Goal: Task Accomplishment & Management: Manage account settings

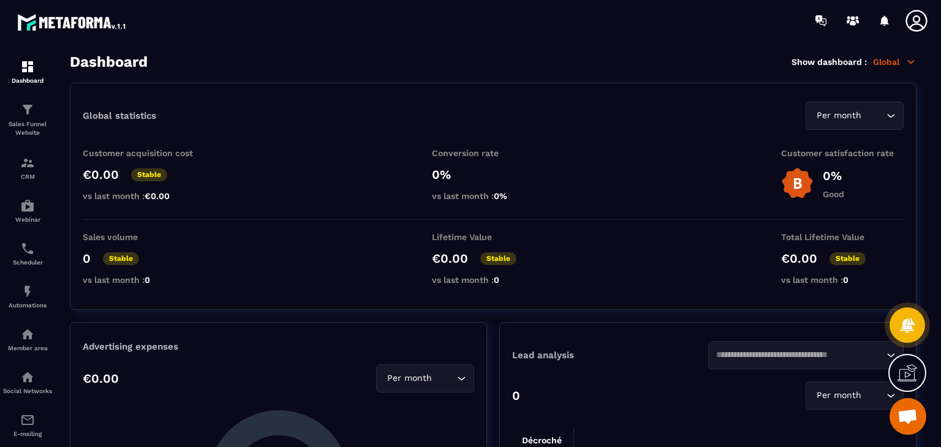
scroll to position [367, 0]
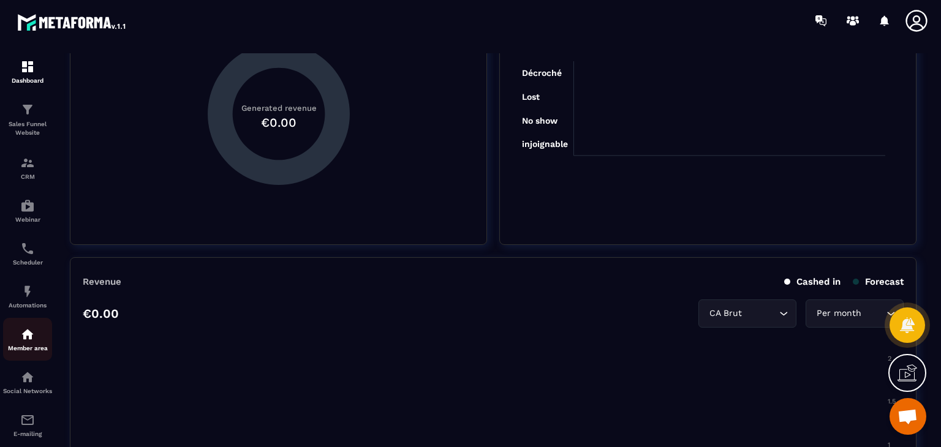
click at [35, 344] on div "Member area" at bounding box center [27, 339] width 49 height 24
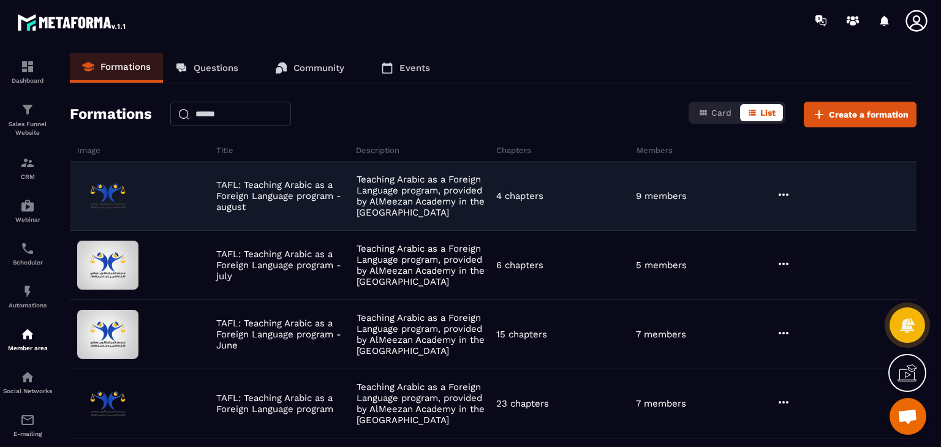
click at [782, 189] on icon at bounding box center [783, 194] width 15 height 15
click at [807, 222] on button "Edit" at bounding box center [814, 220] width 73 height 22
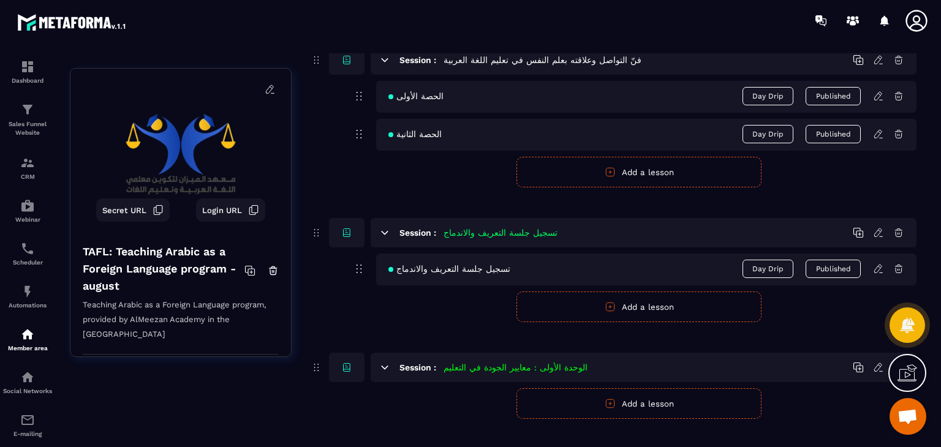
scroll to position [224, 0]
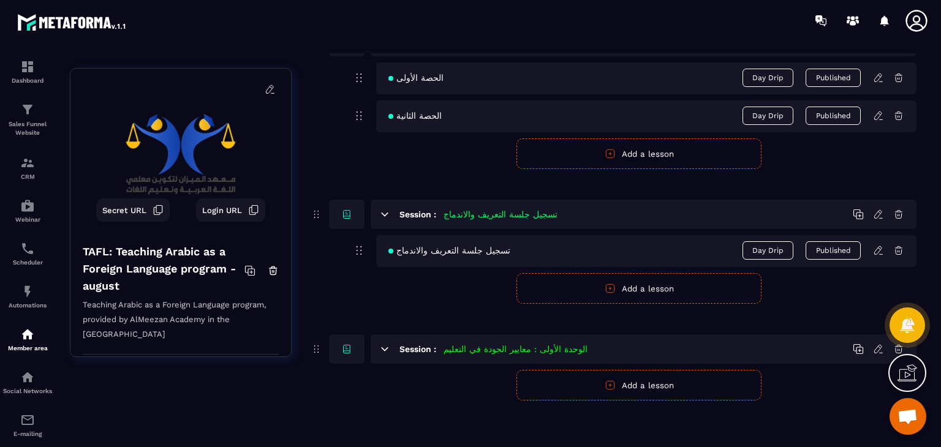
click at [875, 247] on icon at bounding box center [878, 250] width 11 height 11
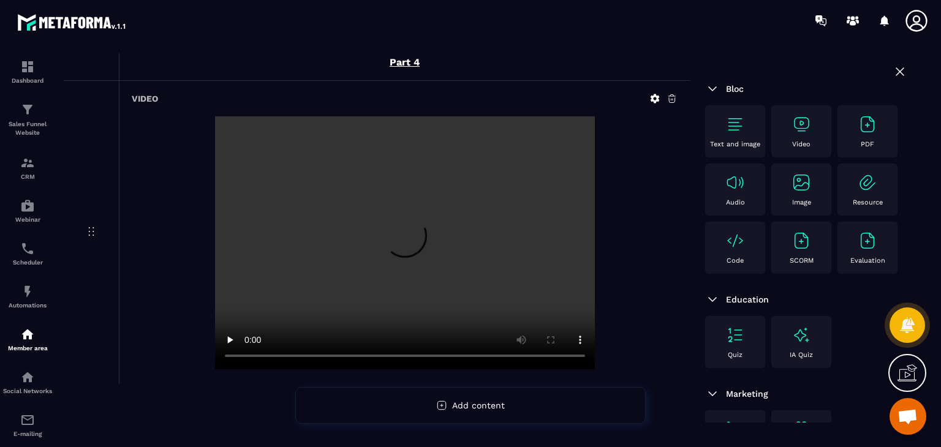
scroll to position [1216, 0]
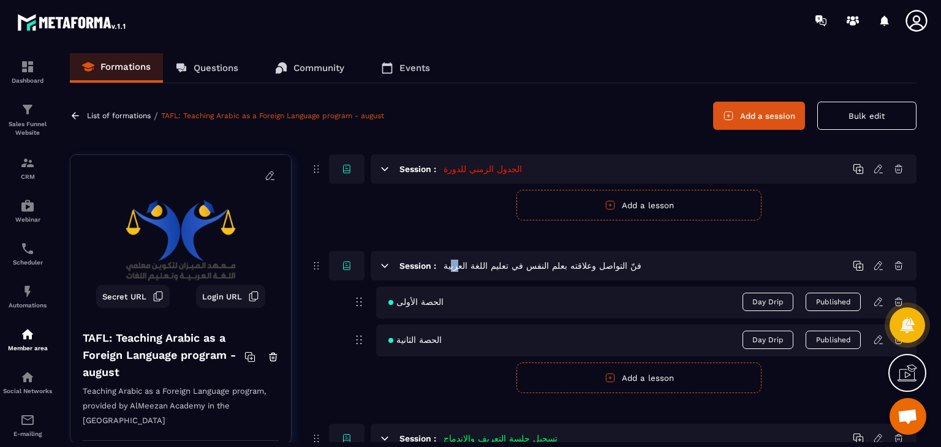
drag, startPoint x: 454, startPoint y: 227, endPoint x: 448, endPoint y: 229, distance: 6.6
click at [448, 229] on div "Session : الجدول الزمني للدورة Publish Cancel Add a lesson Session : فنّ التواص…" at bounding box center [613, 389] width 606 height 470
drag, startPoint x: 446, startPoint y: 240, endPoint x: 396, endPoint y: 232, distance: 50.8
click at [396, 235] on div "Session : الجدول الزمني للدورة Publish Cancel Add a lesson Session : فنّ التواص…" at bounding box center [613, 389] width 606 height 470
